Goal: Contribute content

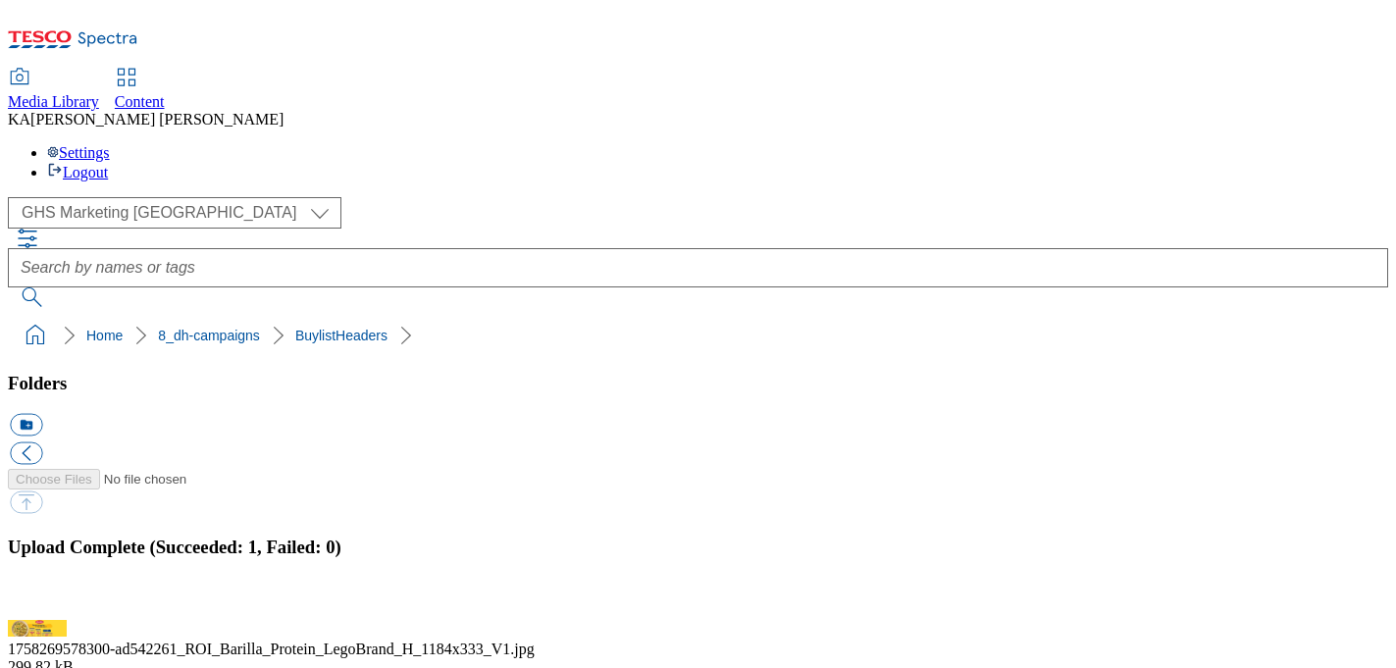
scroll to position [418, 0]
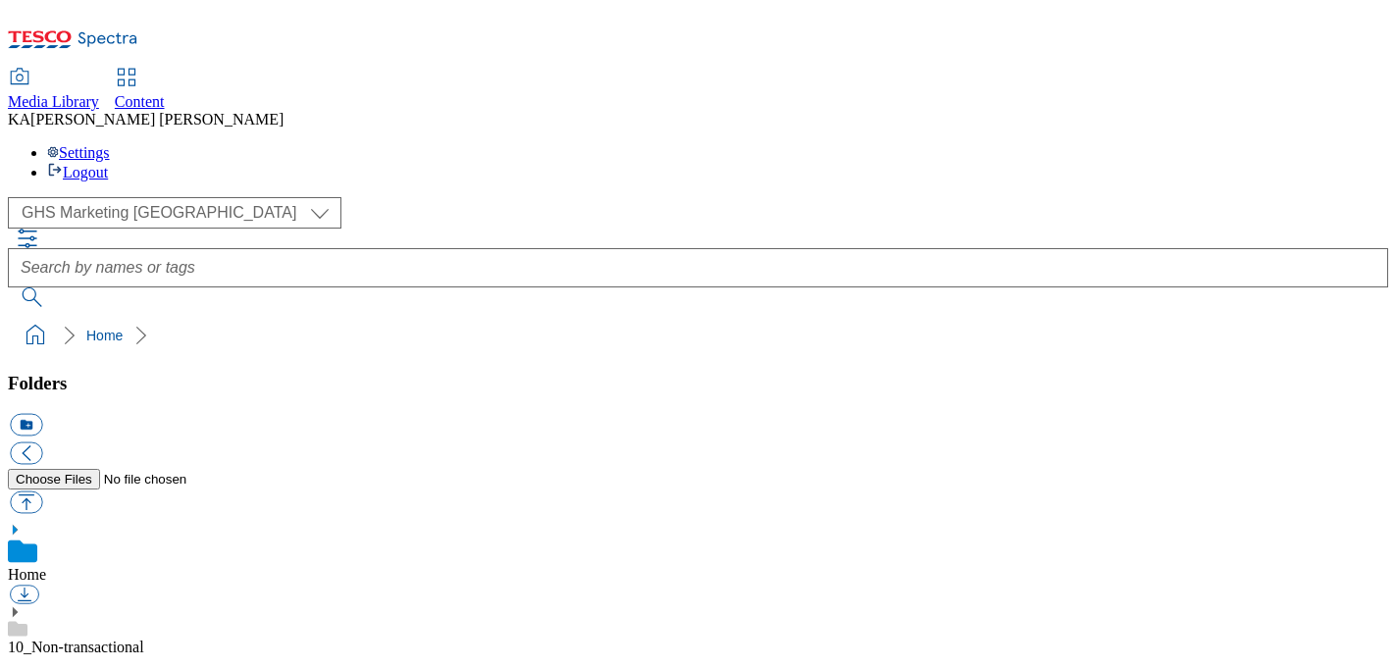
scroll to position [376, 0]
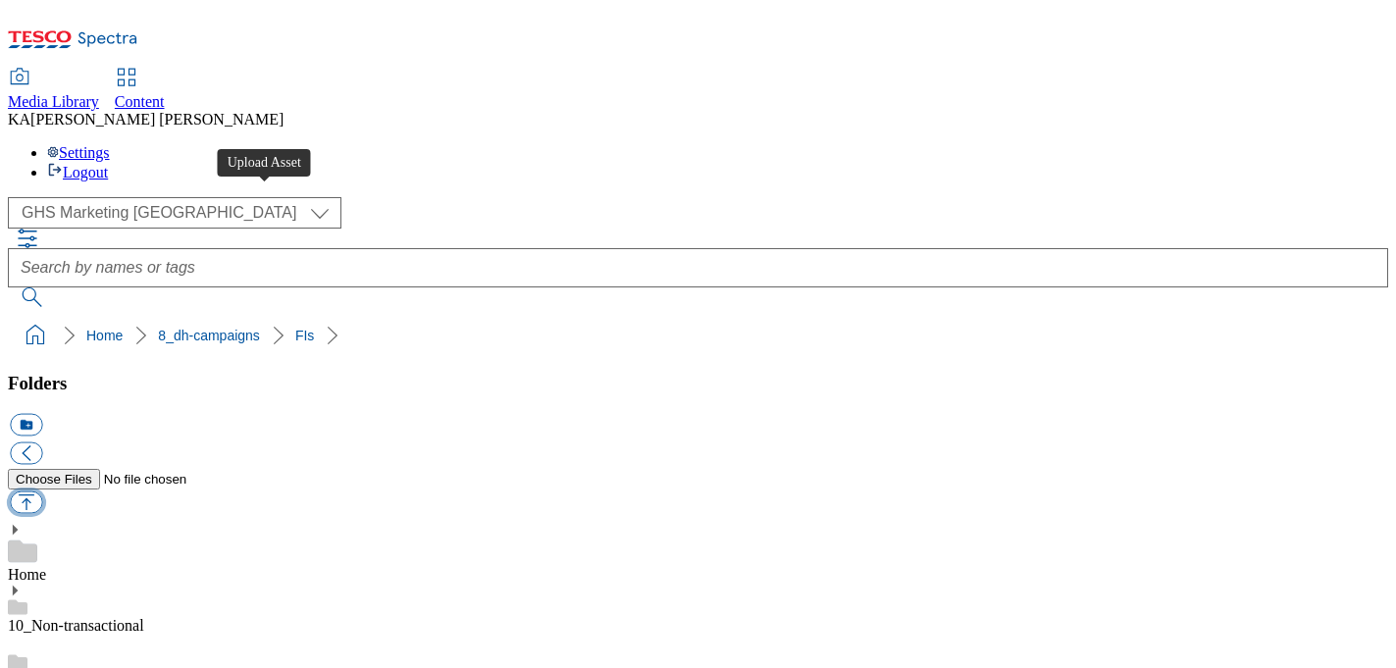
click at [42, 491] on button "button" at bounding box center [26, 502] width 32 height 23
type input "C:\fakepath\1757582124257-ad542008_ROI_GetPRO_LegoBrand_918x110_V2.jpg"
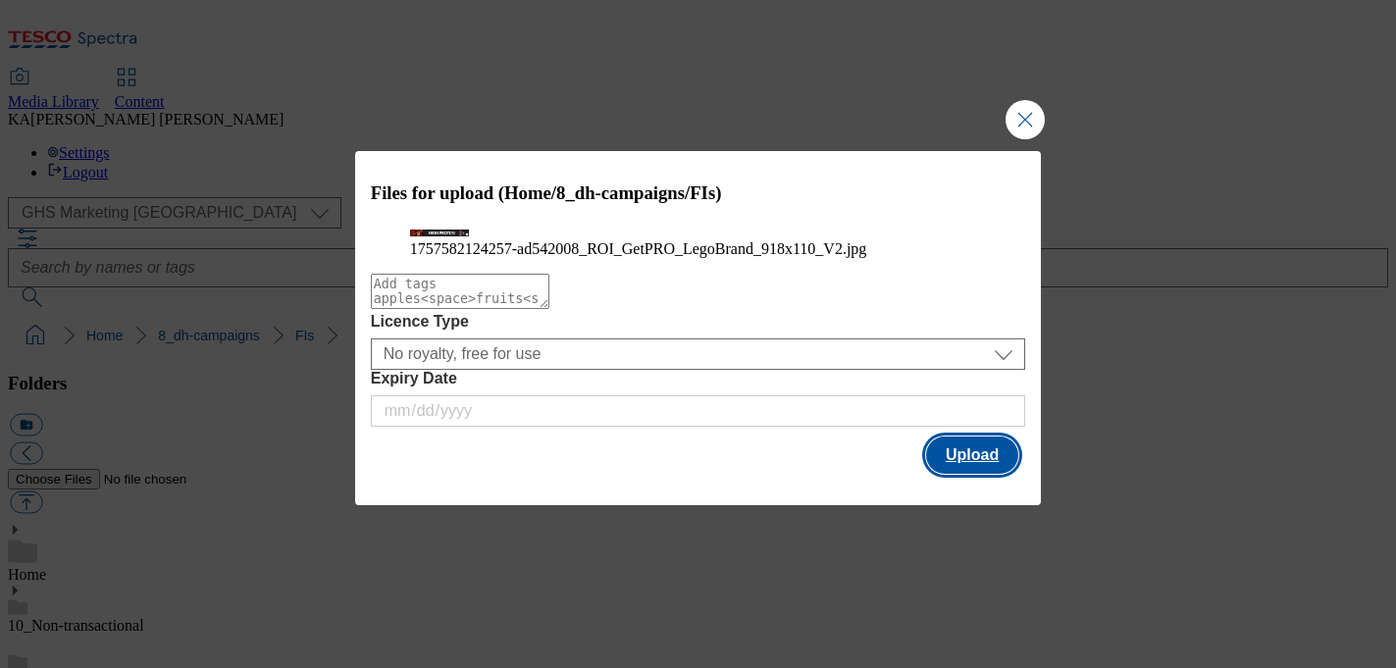
click at [959, 474] on button "Upload" at bounding box center [972, 454] width 92 height 37
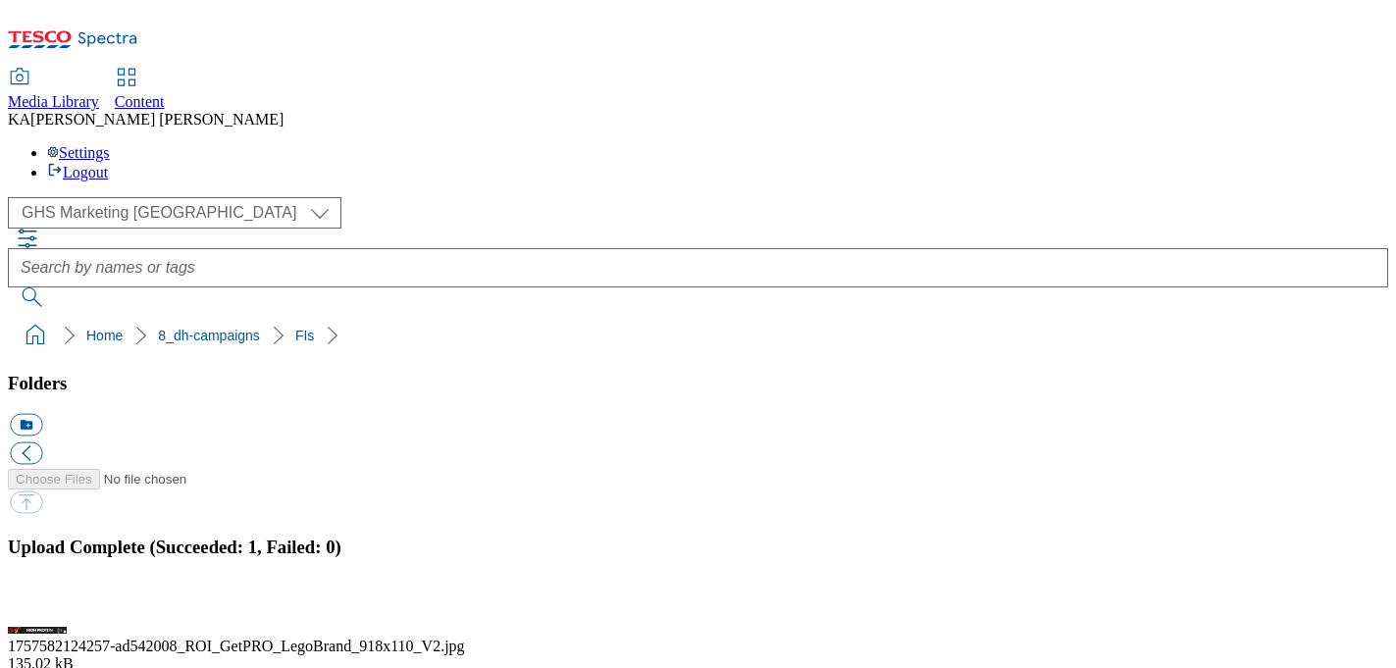
click at [39, 599] on button "button" at bounding box center [24, 608] width 29 height 19
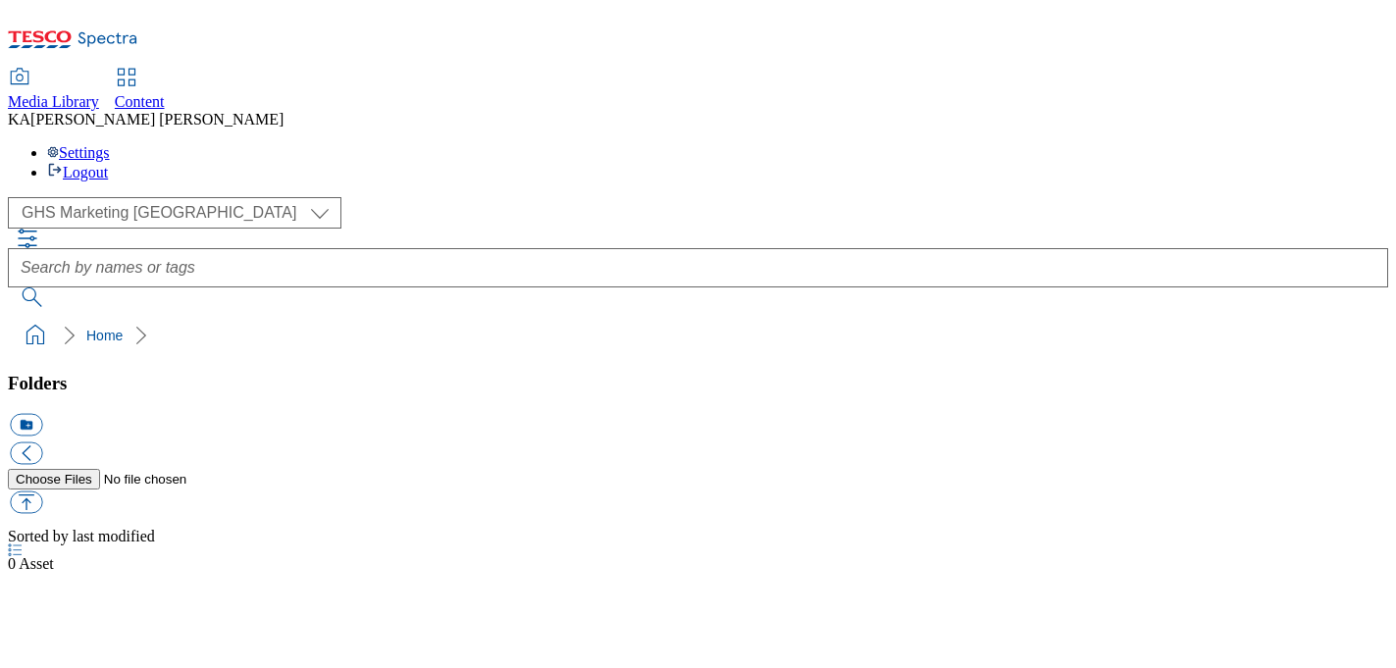
select select "flare-ghs-mktg"
